Goal: Go to known website: Go to known website

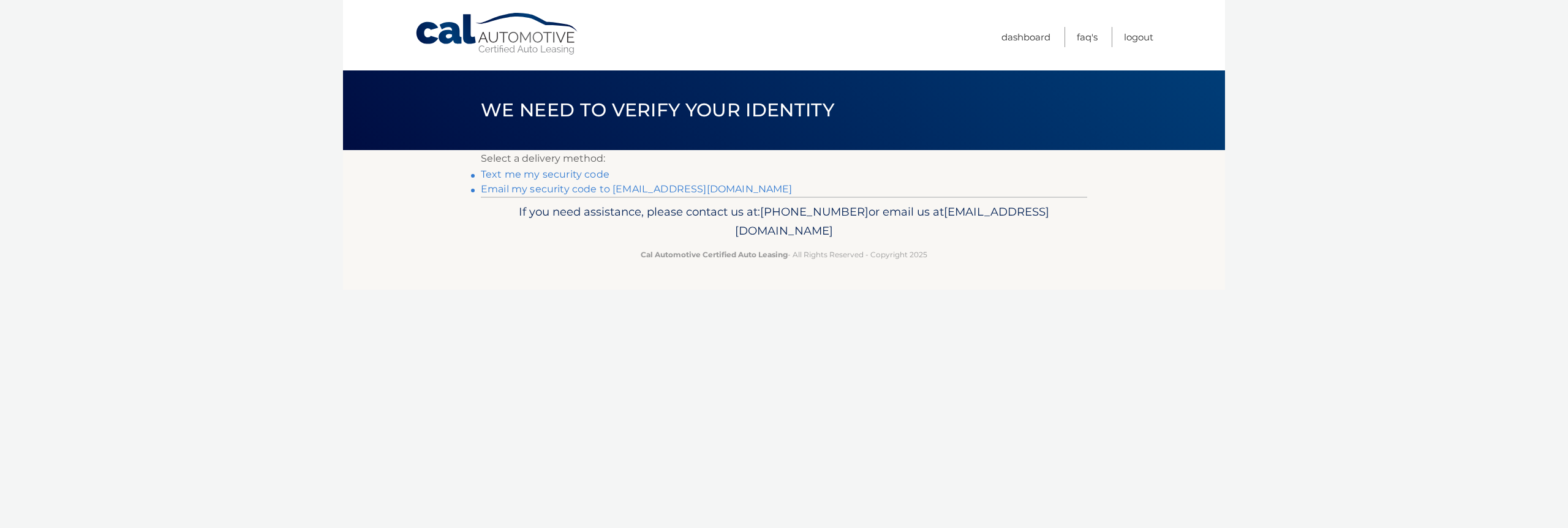
click at [607, 187] on link "**********" at bounding box center [637, 189] width 312 height 12
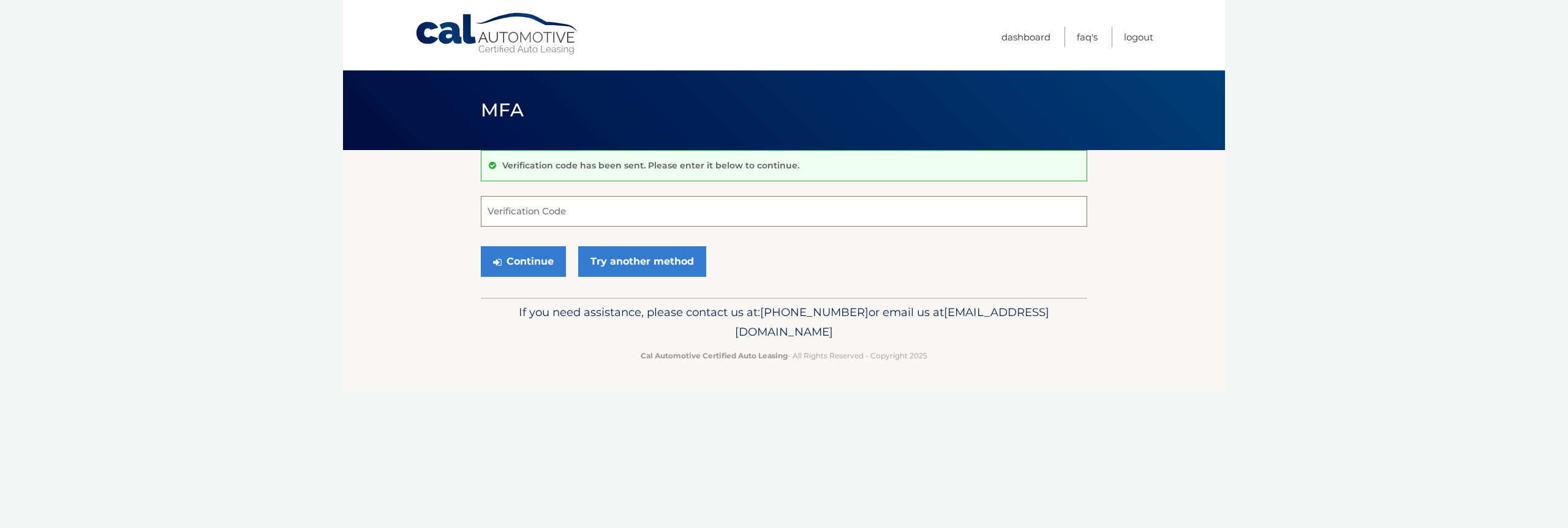
click at [554, 198] on input "Verification Code" at bounding box center [784, 211] width 607 height 30
paste input "688386"
type input "688386"
click at [559, 369] on footer "If you need assistance, please contact us at: 609-807-3200 or email us at Custo…" at bounding box center [784, 343] width 882 height 93
click at [530, 270] on button "Continue" at bounding box center [523, 261] width 86 height 30
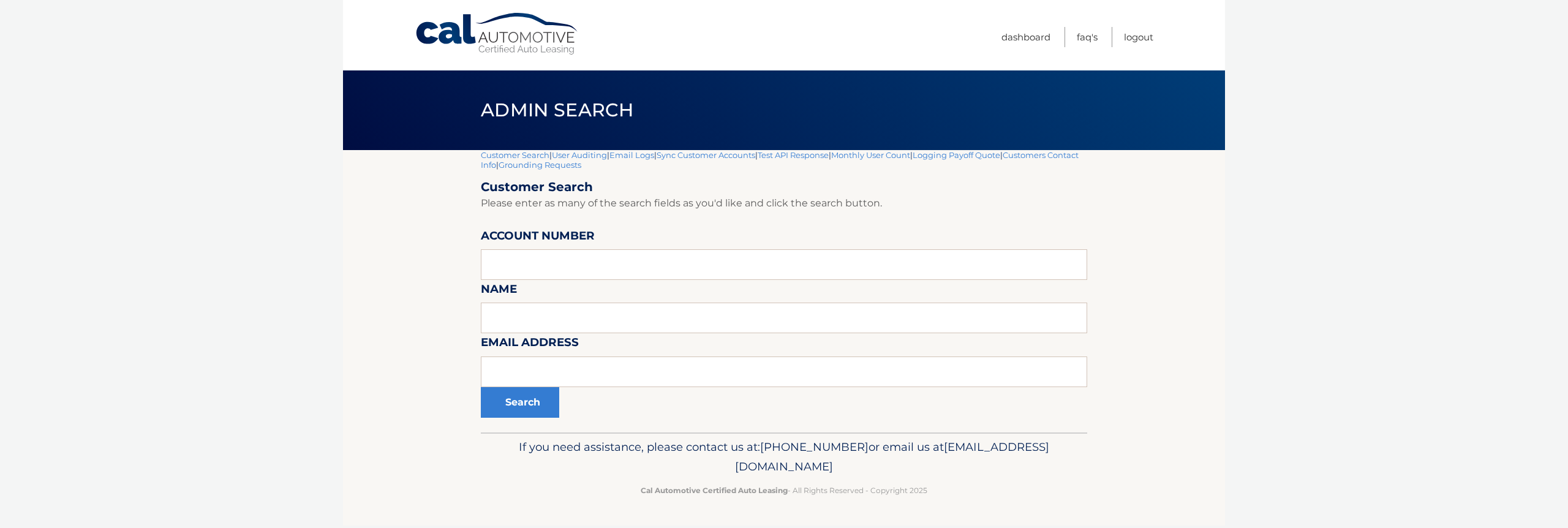
click at [372, 352] on section "Customer Search | User Auditing | Email Logs | Sync Customer Accounts | Test AP…" at bounding box center [784, 291] width 882 height 282
